Goal: Information Seeking & Learning: Check status

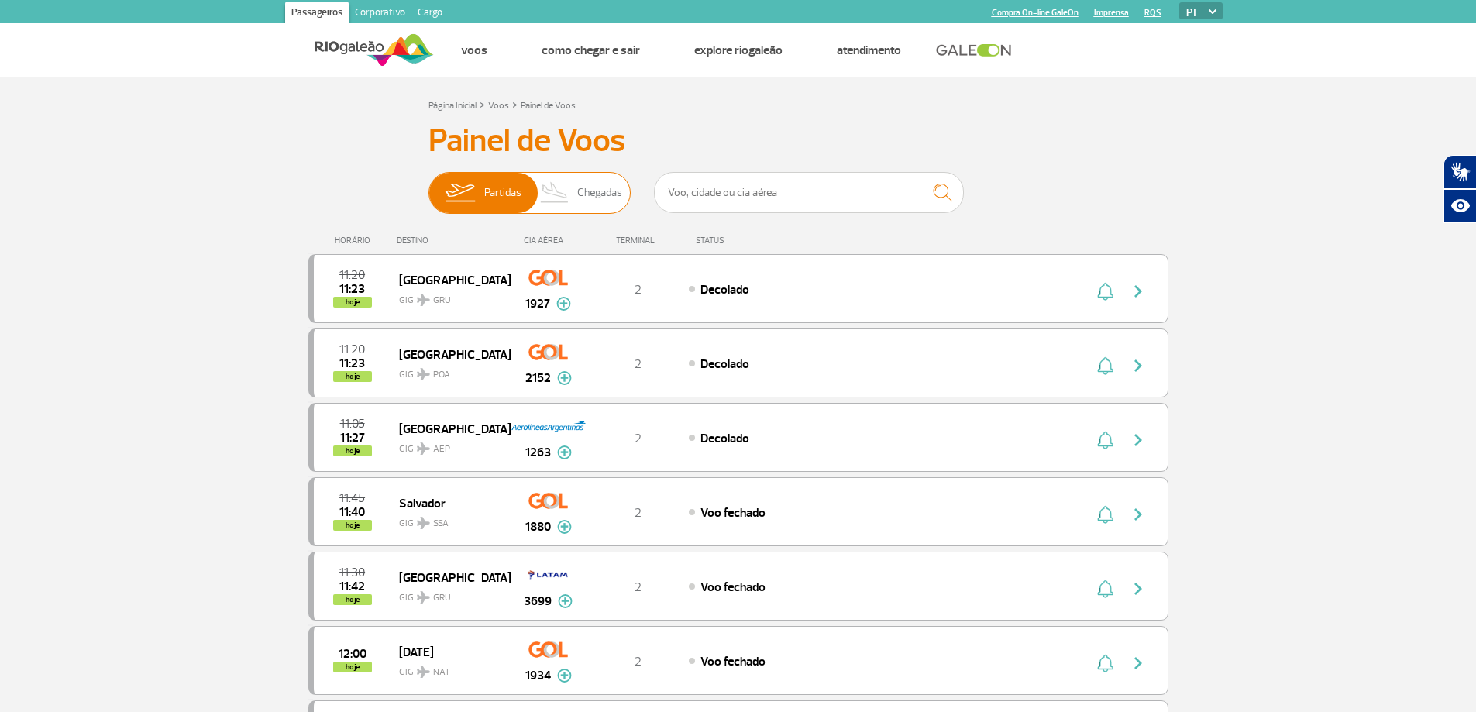
click at [612, 202] on span "Chegadas" at bounding box center [599, 193] width 45 height 40
click at [429, 185] on input "Partidas Chegadas" at bounding box center [429, 185] width 0 height 0
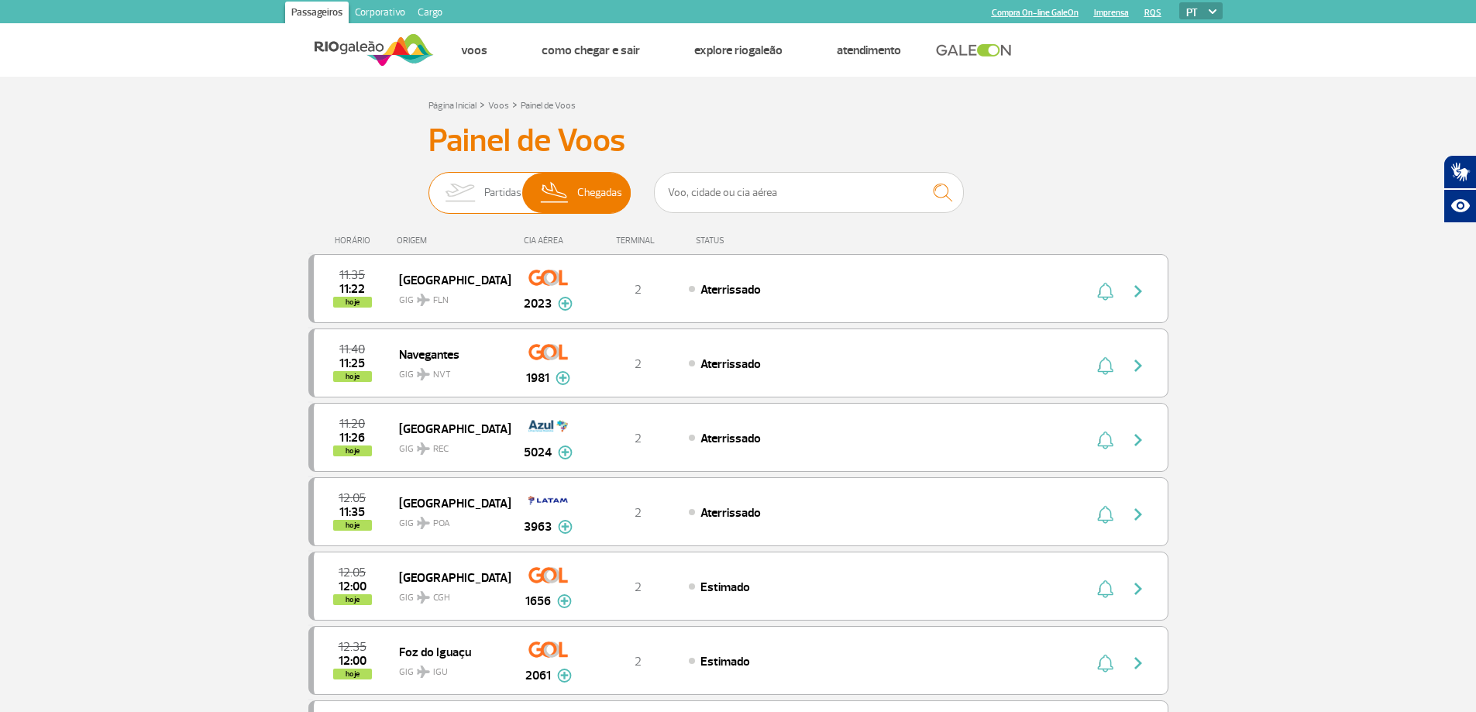
click at [465, 194] on img at bounding box center [460, 193] width 49 height 40
click at [429, 185] on input "Partidas Chegadas" at bounding box center [429, 185] width 0 height 0
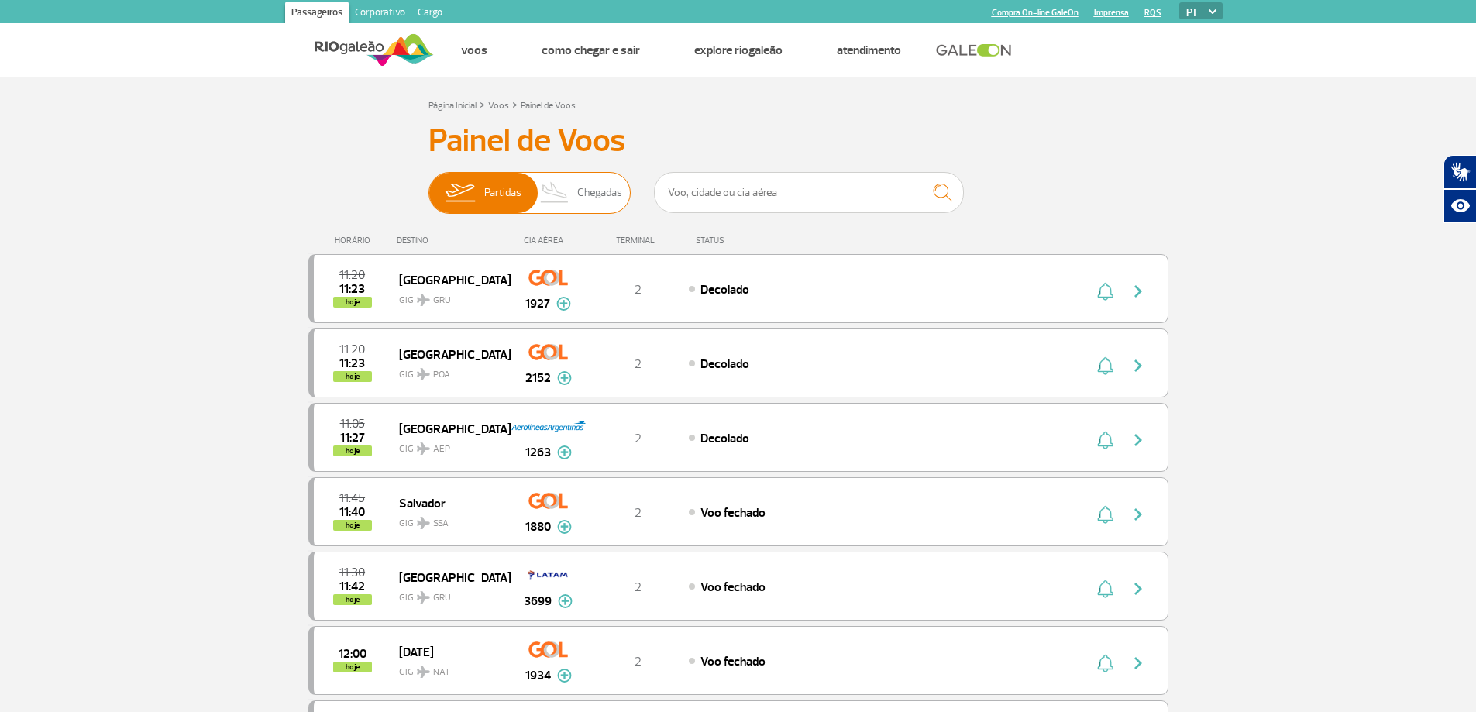
click at [561, 186] on img at bounding box center [555, 193] width 46 height 40
click at [429, 185] on input "Partidas Chegadas" at bounding box center [429, 185] width 0 height 0
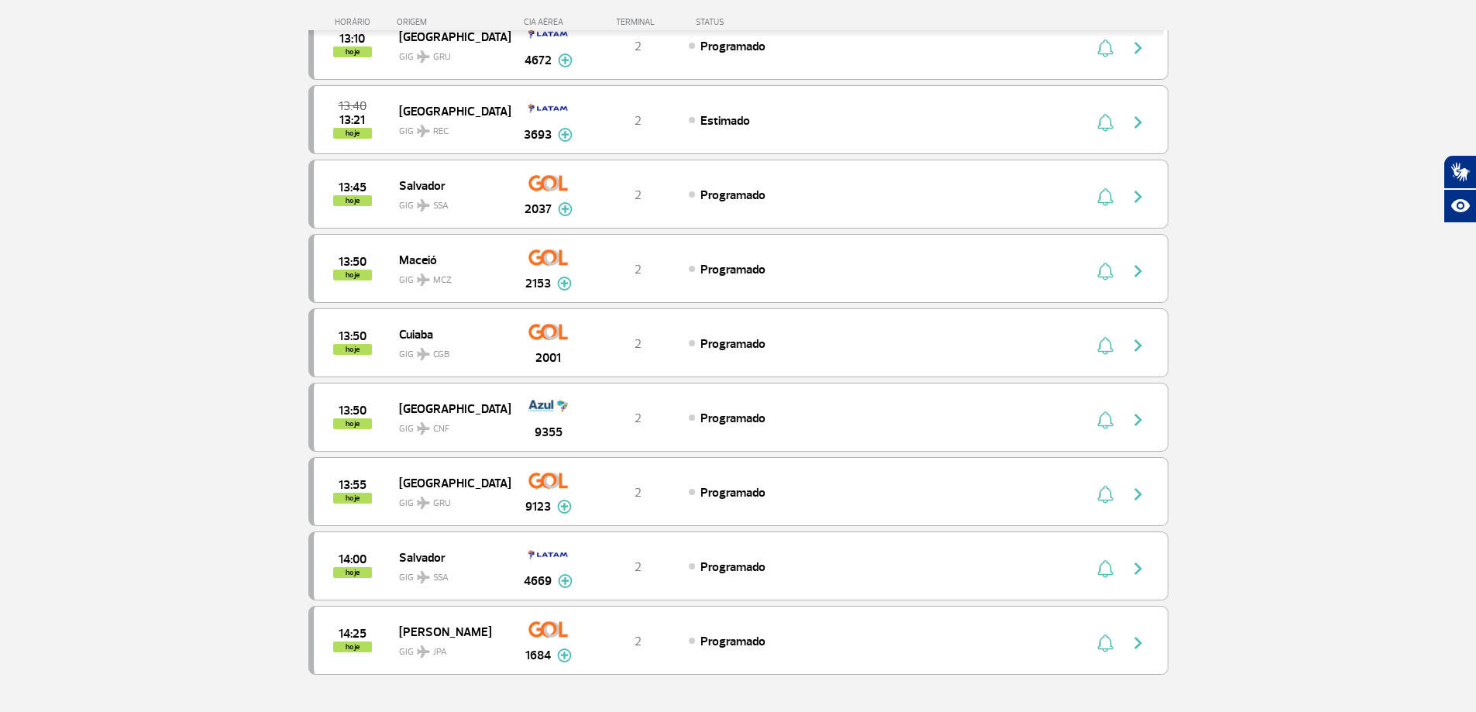
scroll to position [1163, 0]
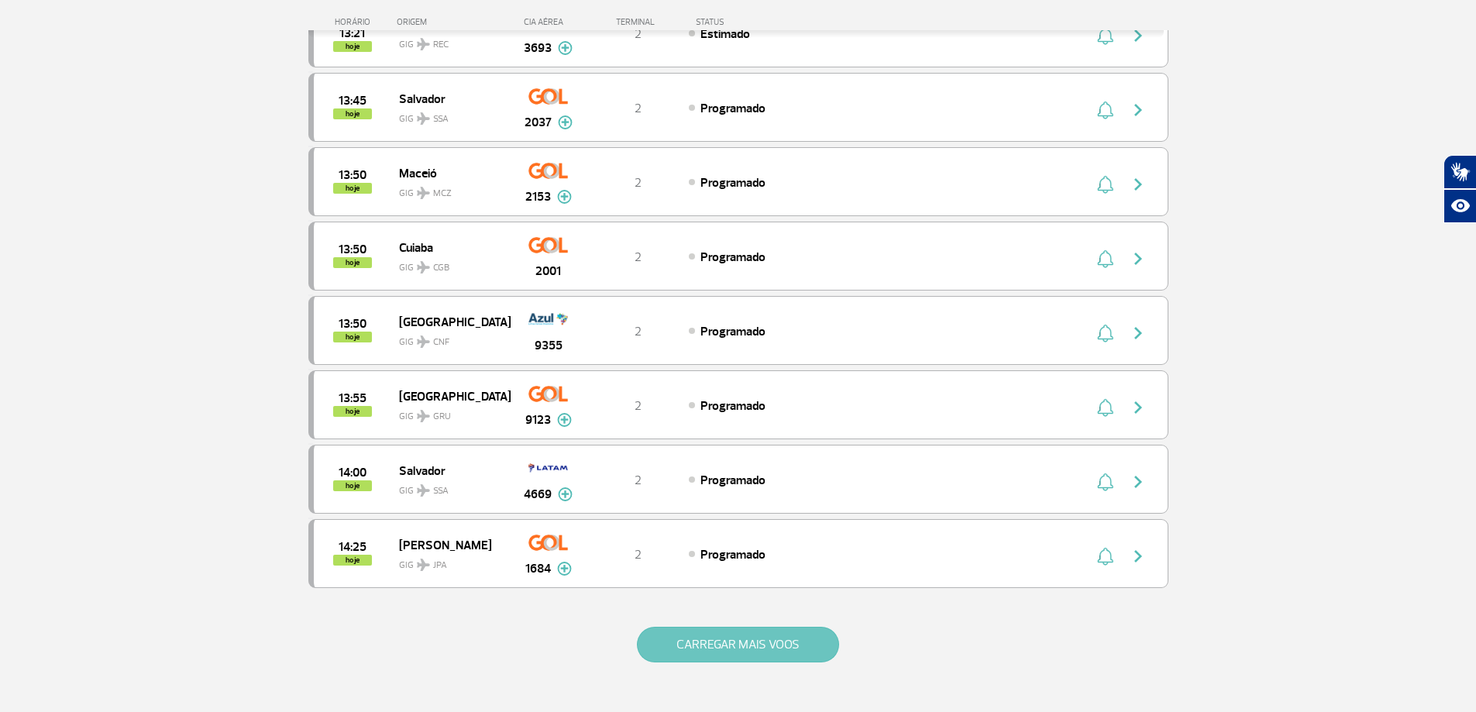
click at [726, 650] on button "CARREGAR MAIS VOOS" at bounding box center [738, 645] width 202 height 36
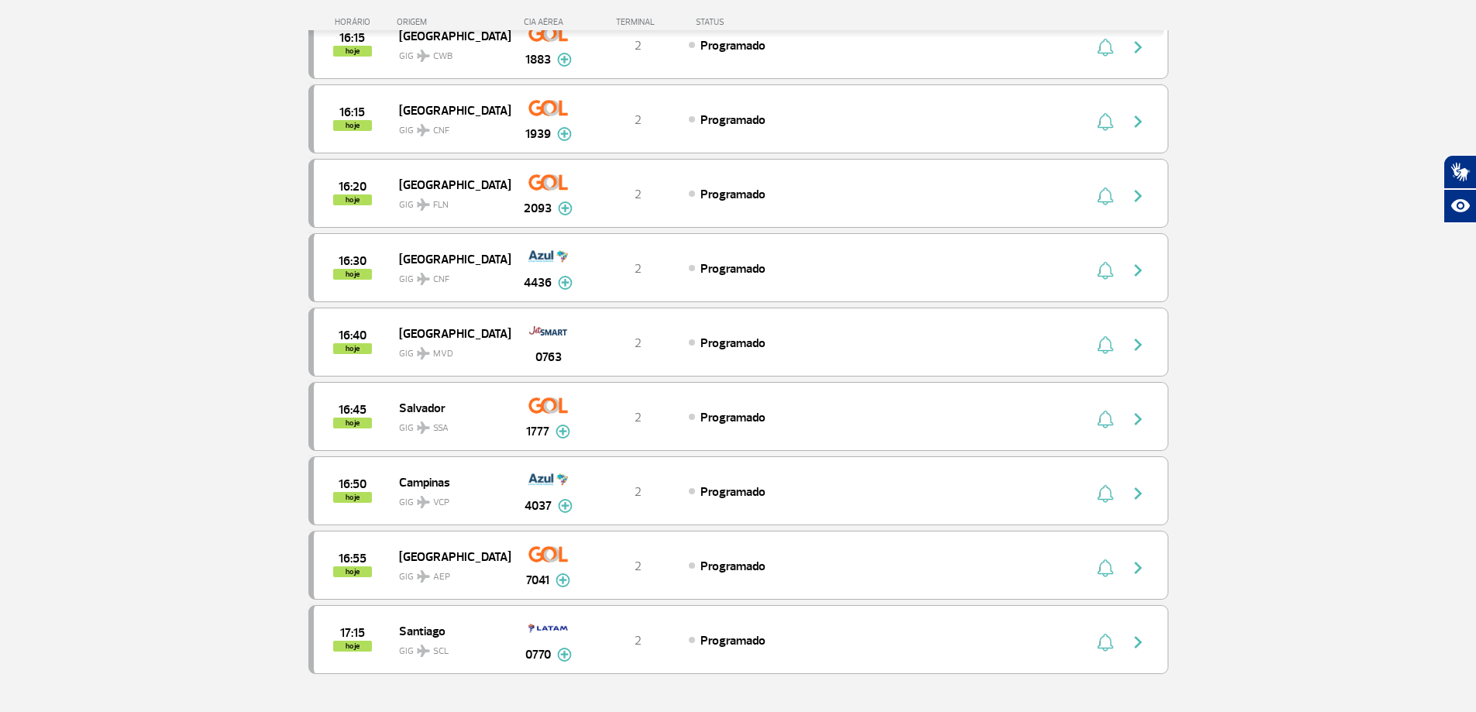
scroll to position [2635, 0]
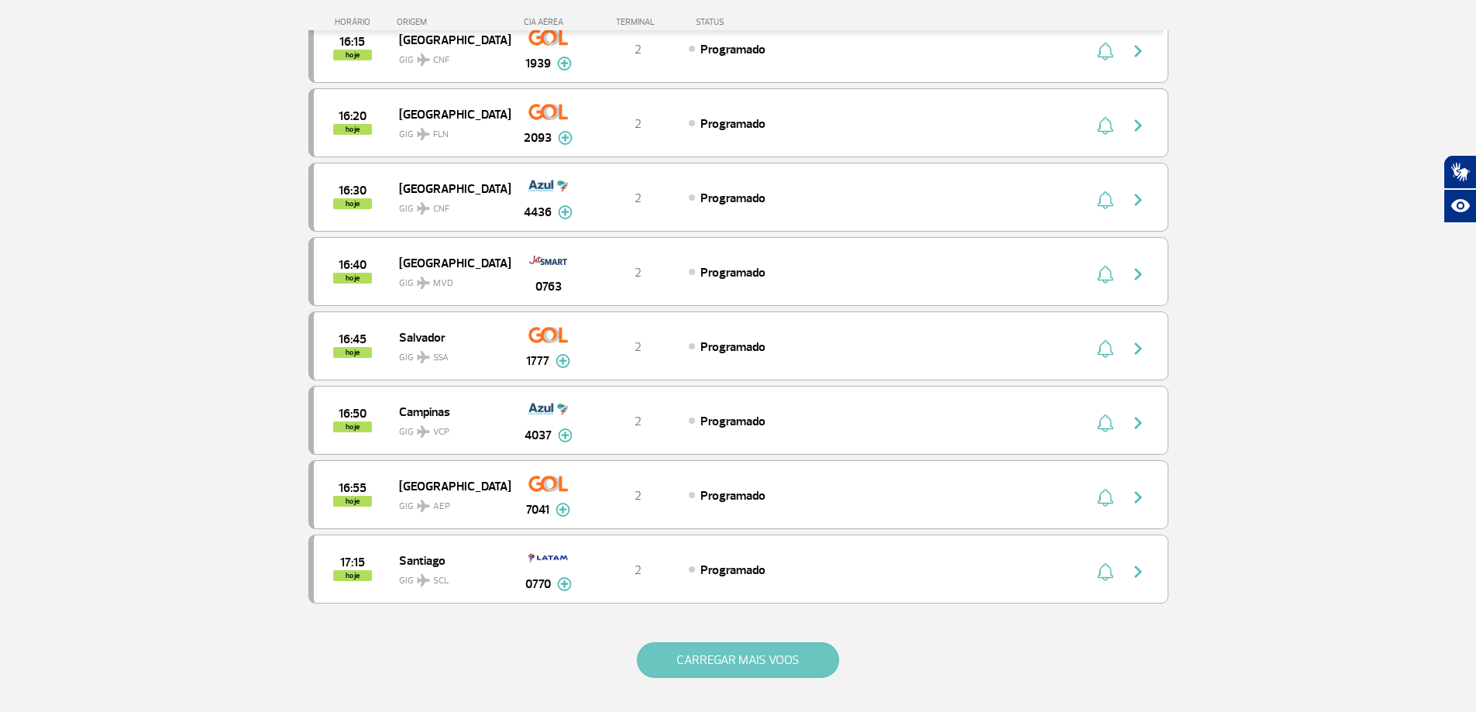
click at [786, 667] on button "CARREGAR MAIS VOOS" at bounding box center [738, 660] width 202 height 36
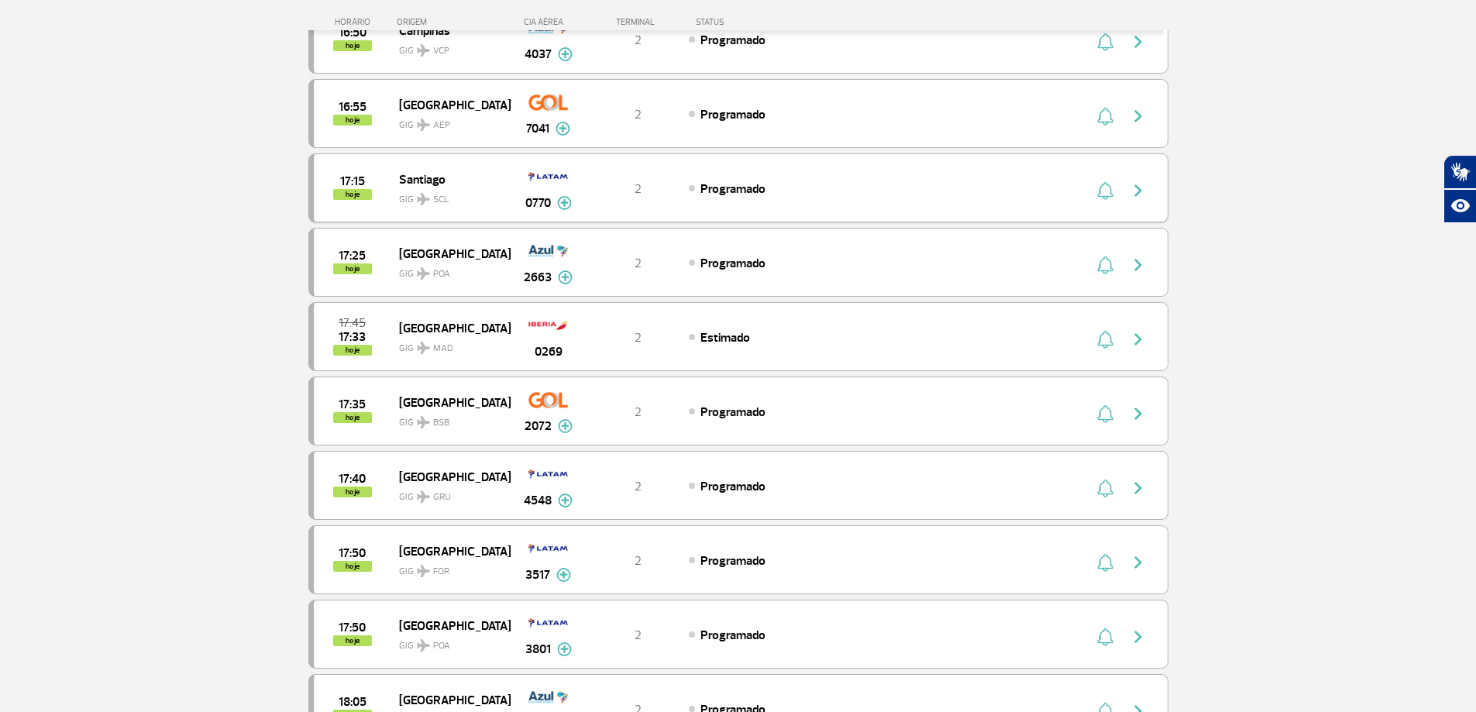
scroll to position [3023, 0]
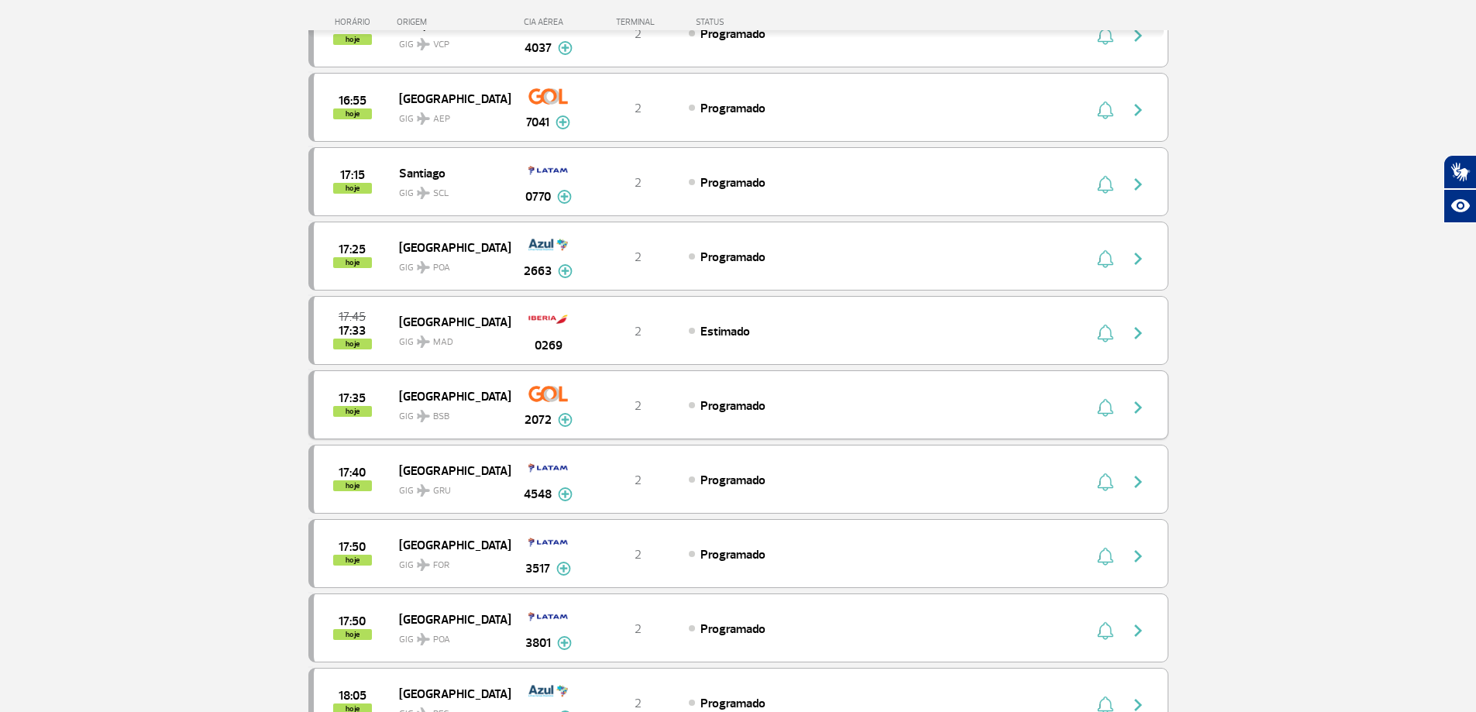
click at [666, 397] on div "2" at bounding box center [638, 405] width 102 height 17
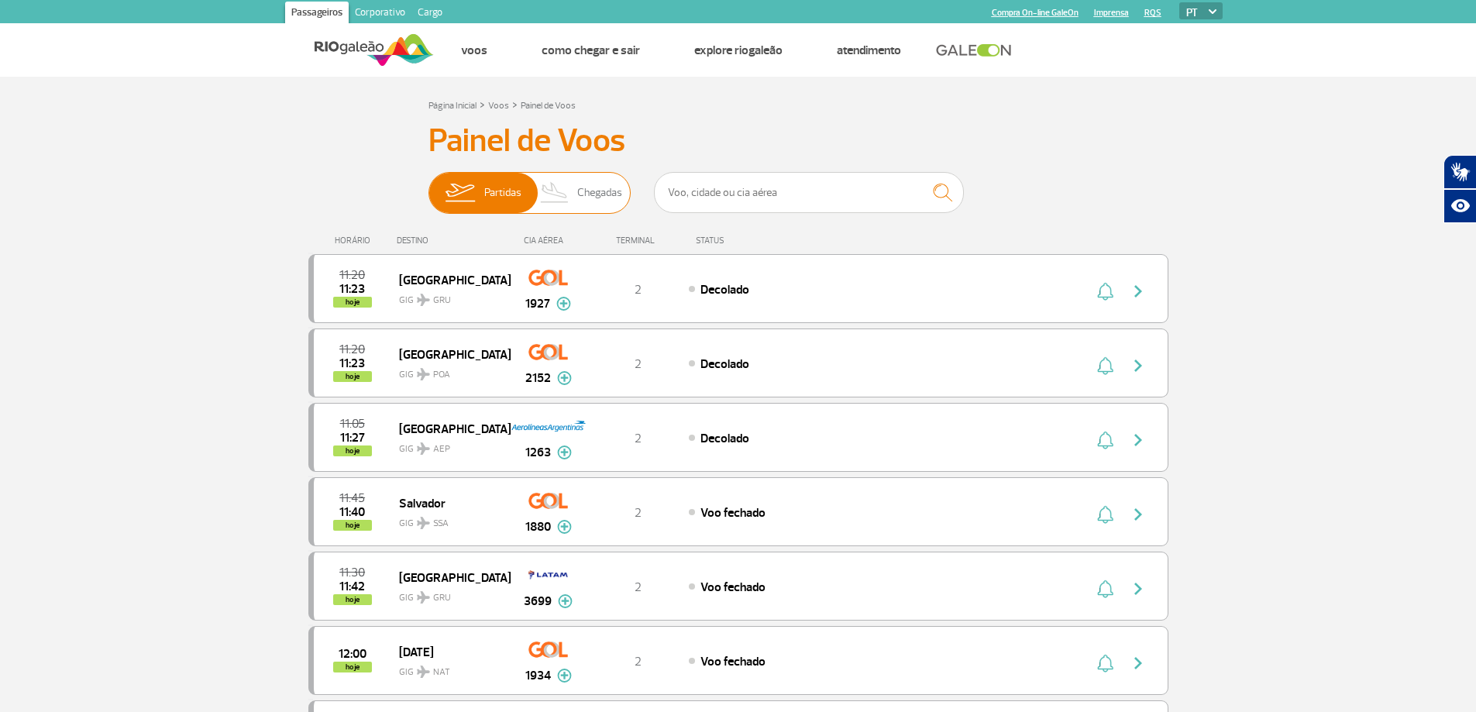
click at [560, 195] on img at bounding box center [555, 193] width 46 height 40
click at [429, 185] on input "Partidas Chegadas" at bounding box center [429, 185] width 0 height 0
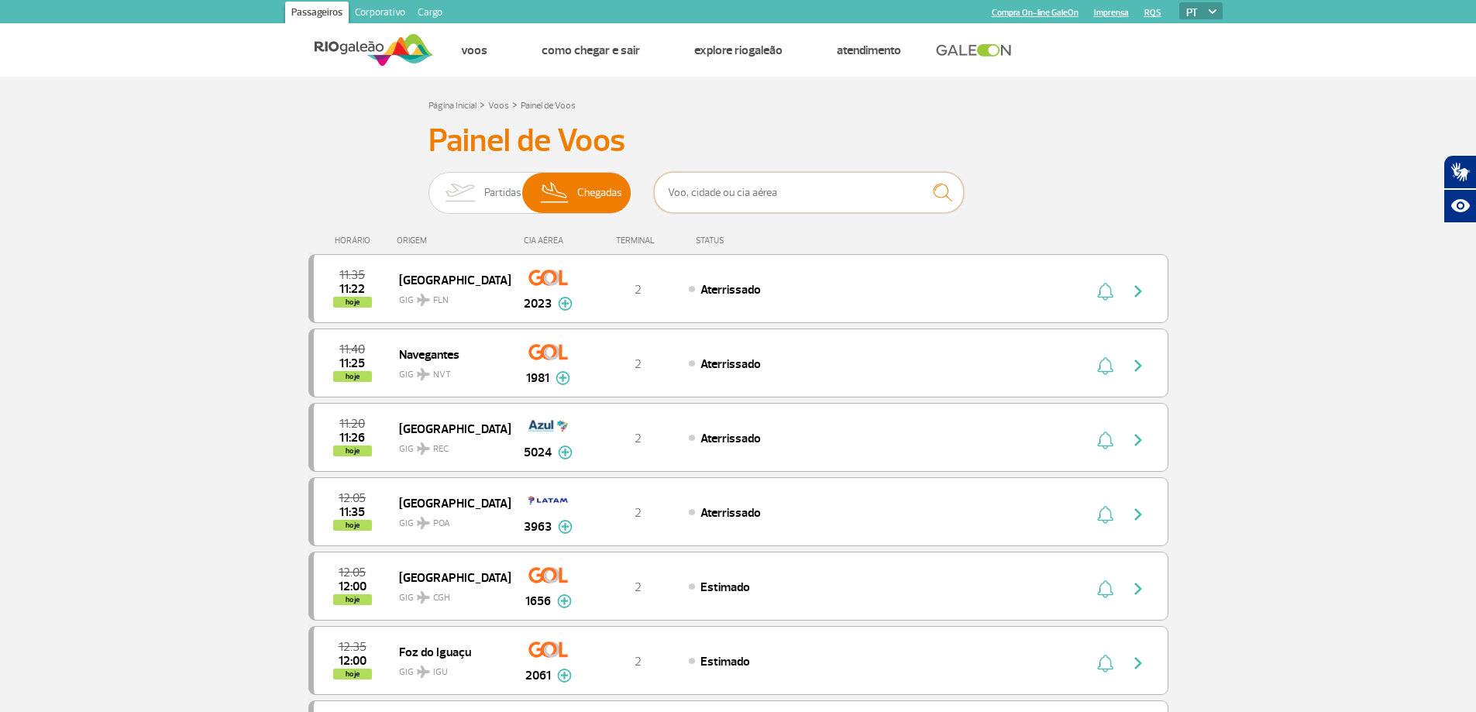
click at [736, 198] on input "text" at bounding box center [809, 192] width 310 height 41
type input "brasilia"
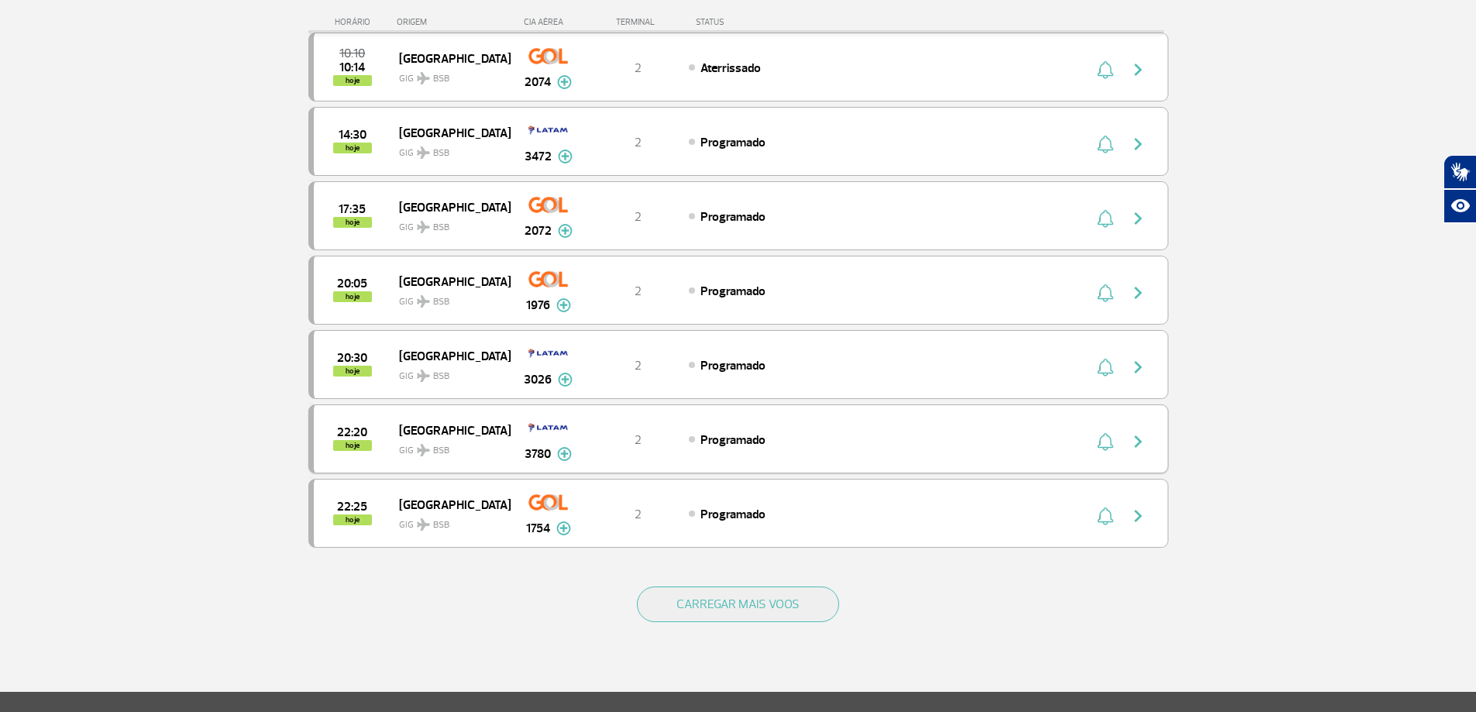
scroll to position [233, 0]
